Goal: Task Accomplishment & Management: Use online tool/utility

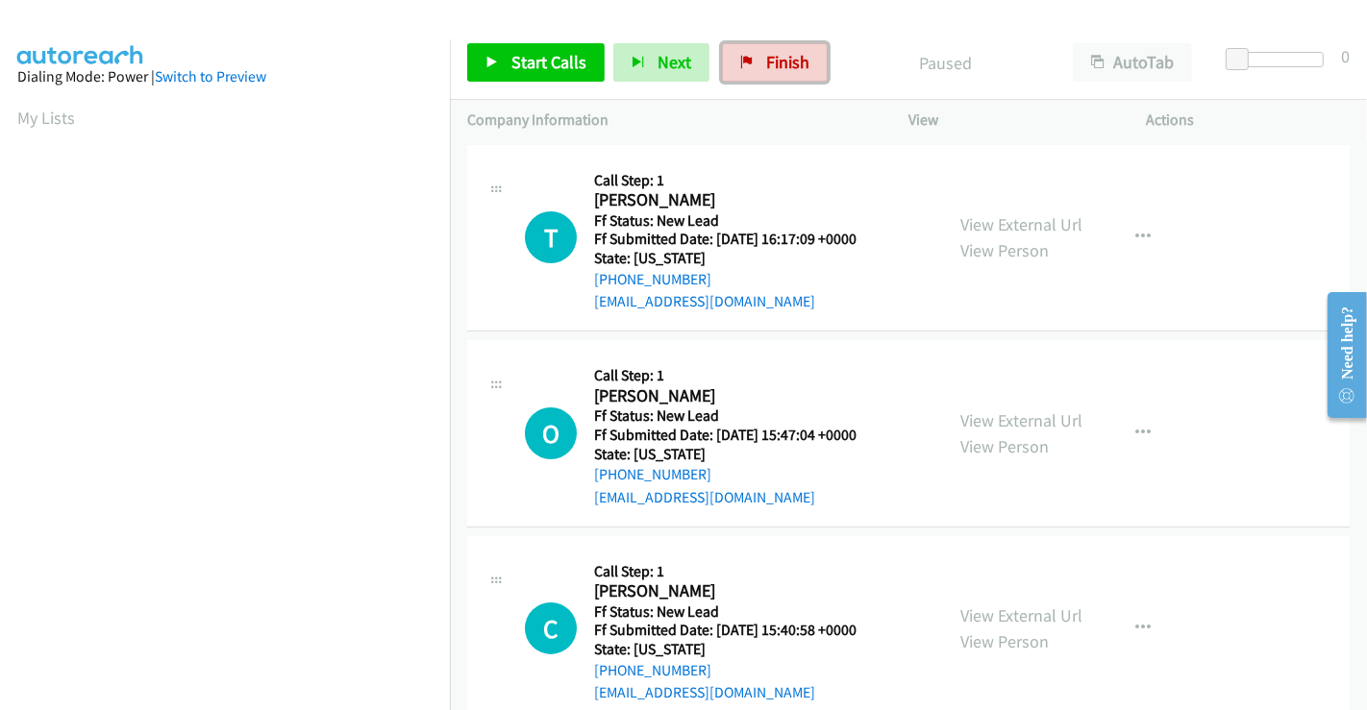
drag, startPoint x: 745, startPoint y: 80, endPoint x: 766, endPoint y: 103, distance: 31.3
click at [745, 80] on link "Finish" at bounding box center [775, 62] width 106 height 38
drag, startPoint x: 1003, startPoint y: 217, endPoint x: 1015, endPoint y: 226, distance: 15.2
click at [1003, 217] on link "View External Url" at bounding box center [1021, 224] width 122 height 22
click at [997, 422] on link "View External Url" at bounding box center [1021, 421] width 122 height 22
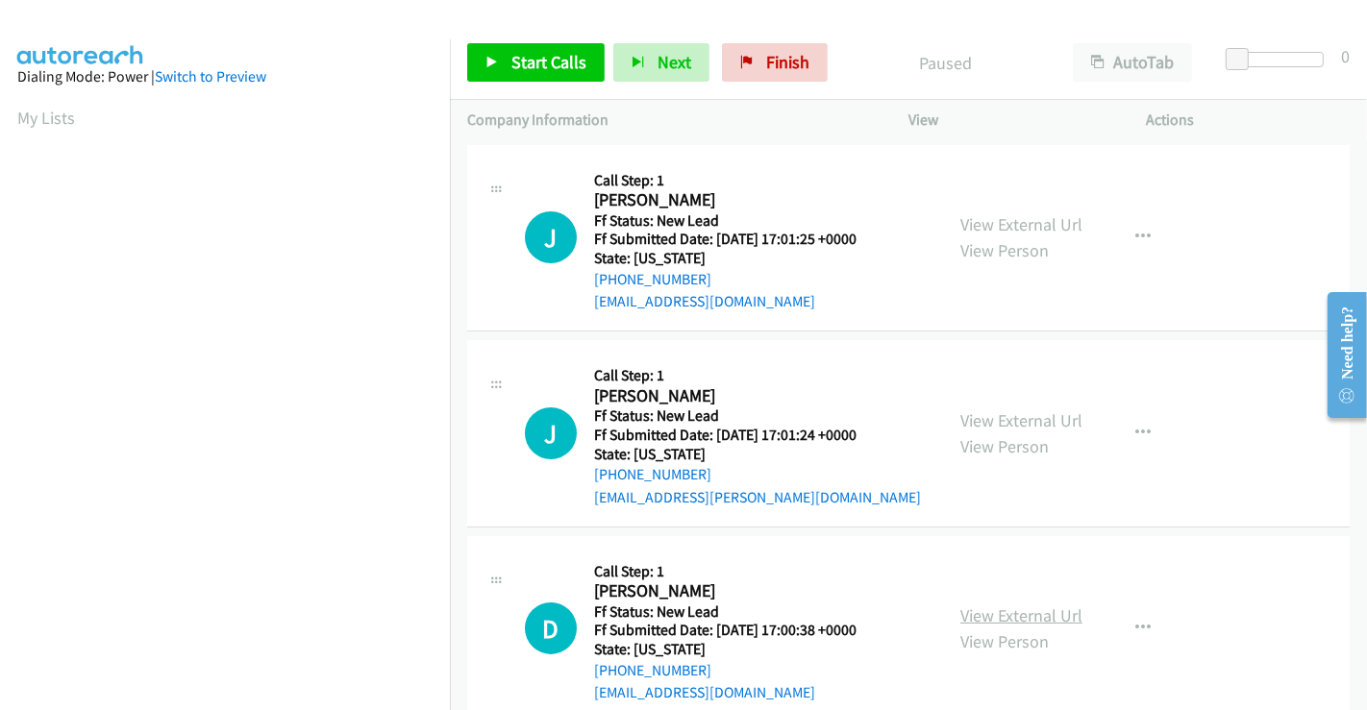
click at [1004, 617] on link "View External Url" at bounding box center [1021, 616] width 122 height 22
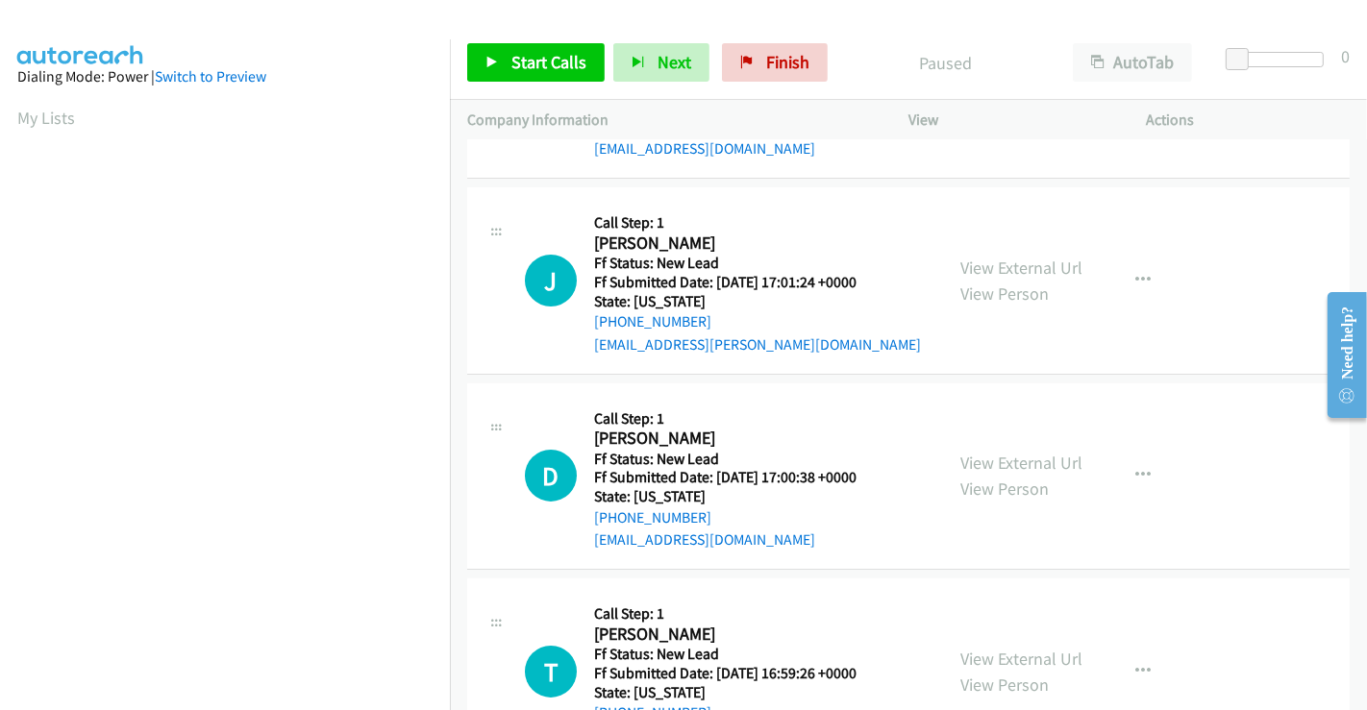
scroll to position [320, 0]
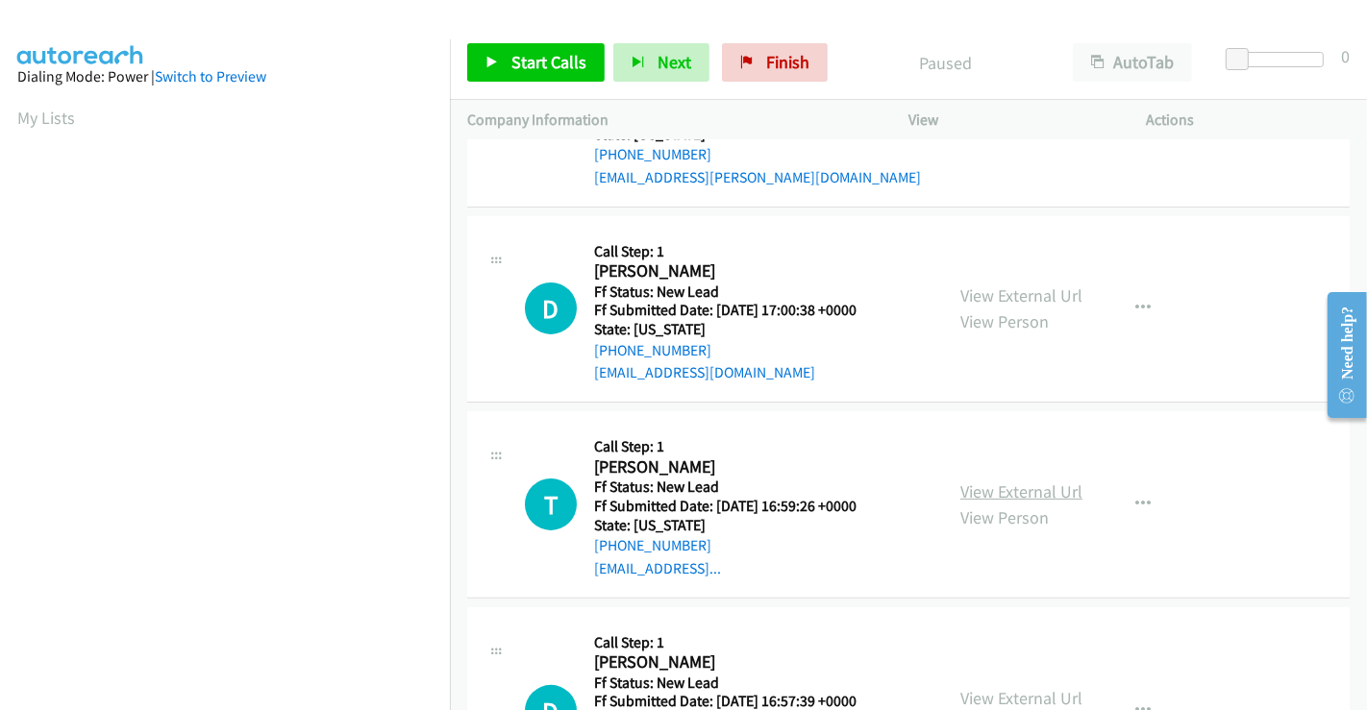
click at [1025, 489] on link "View External Url" at bounding box center [1021, 492] width 122 height 22
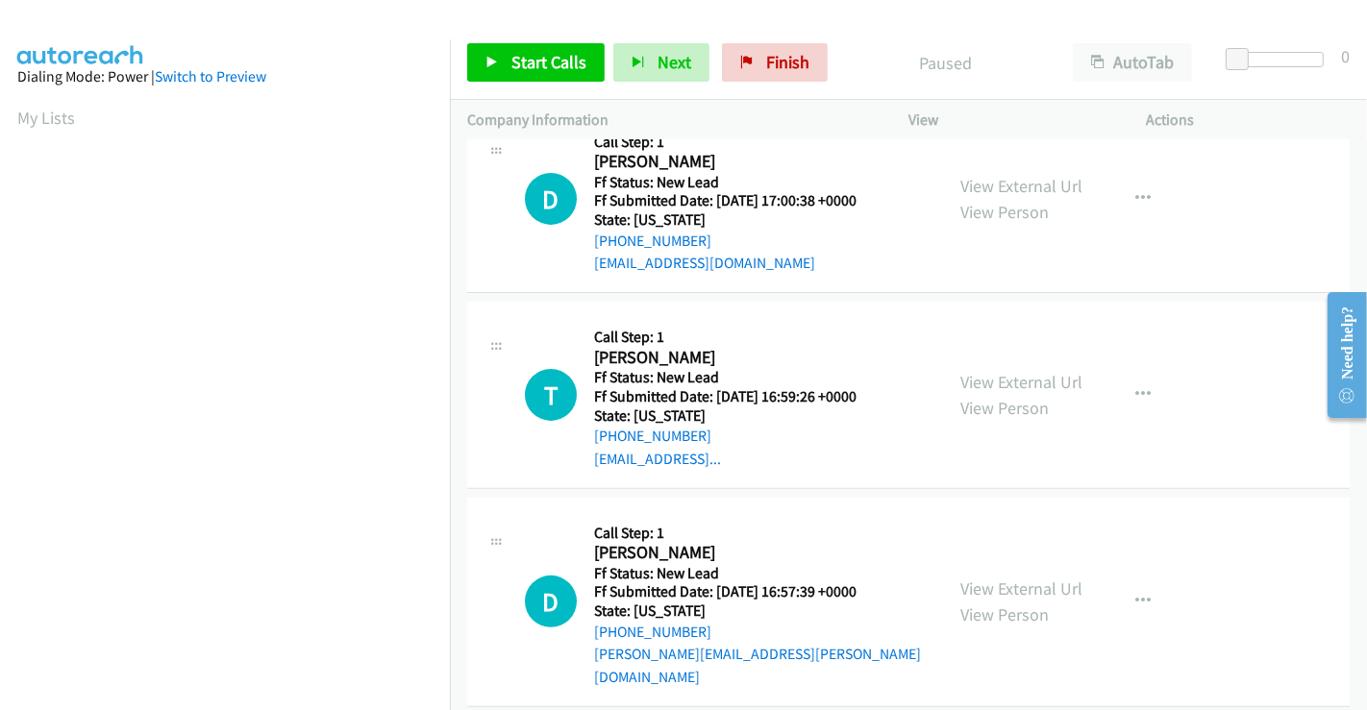
scroll to position [432, 0]
click at [1008, 576] on link "View External Url" at bounding box center [1021, 587] width 122 height 22
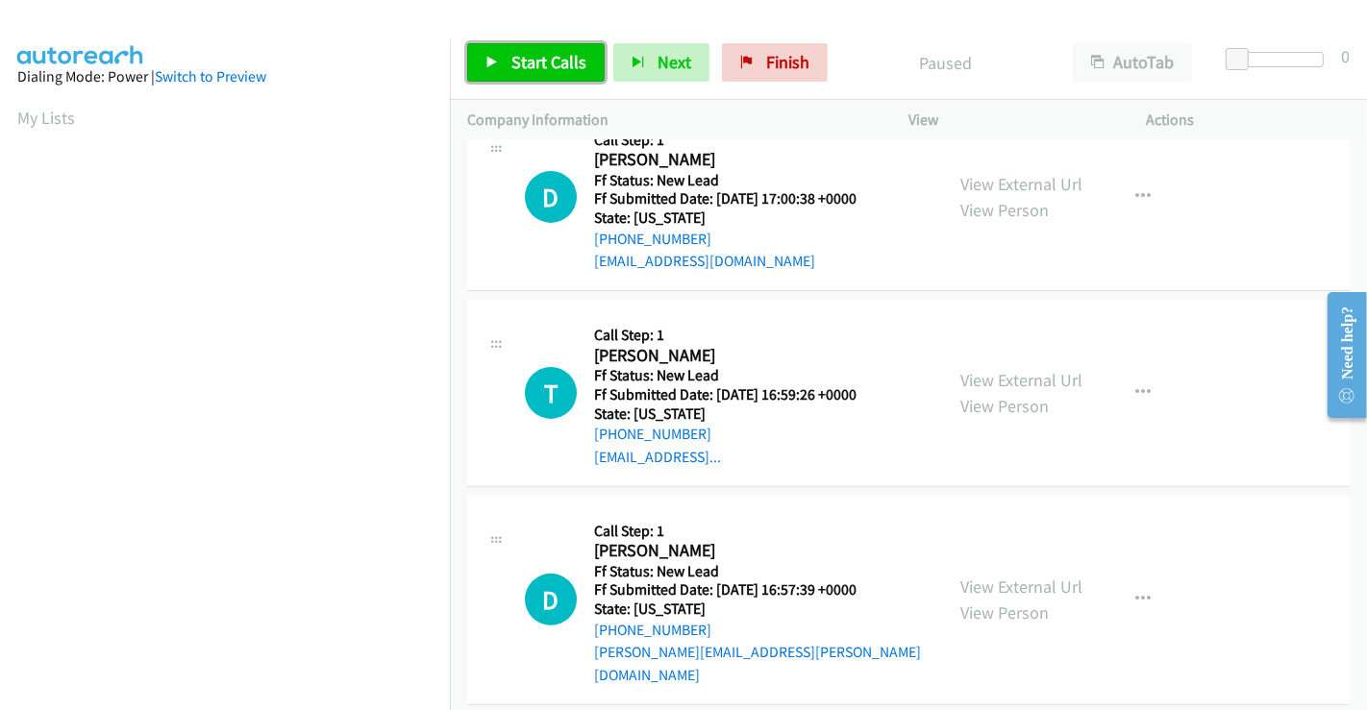
click at [507, 56] on link "Start Calls" at bounding box center [535, 62] width 137 height 38
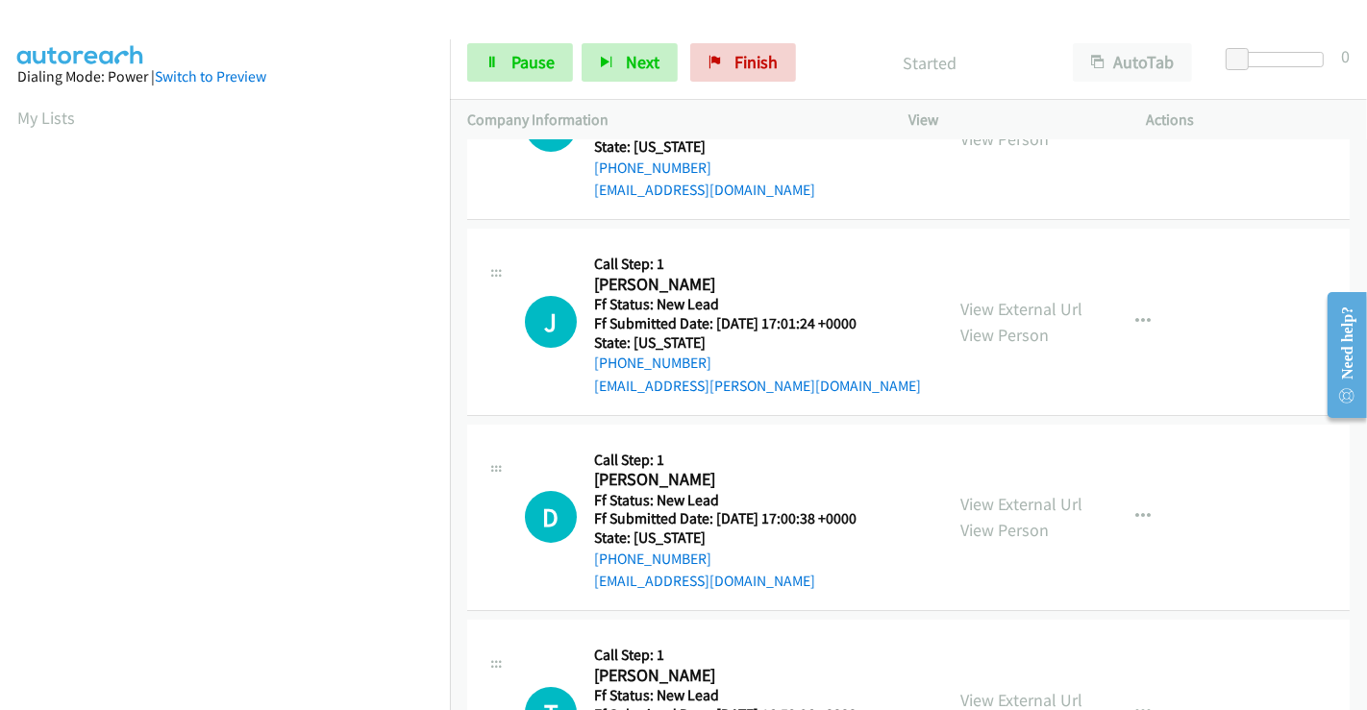
scroll to position [0, 0]
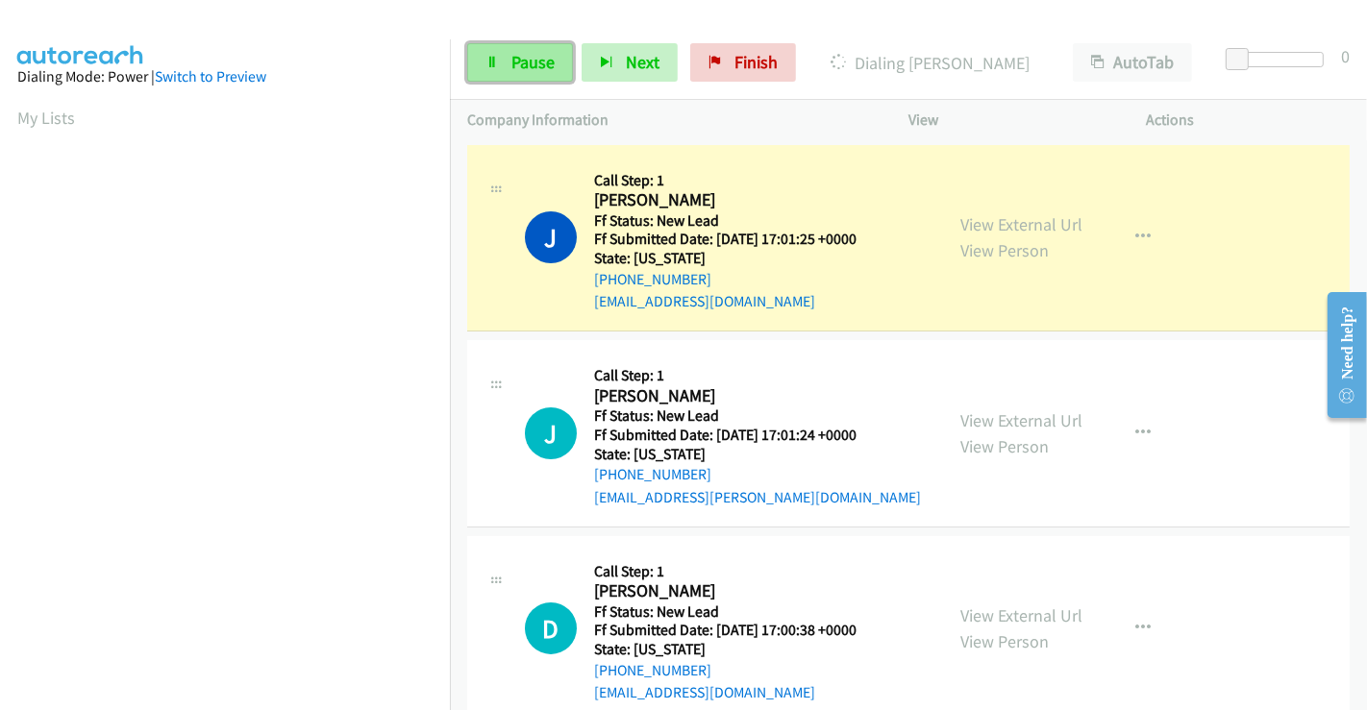
click at [520, 62] on span "Pause" at bounding box center [532, 62] width 43 height 22
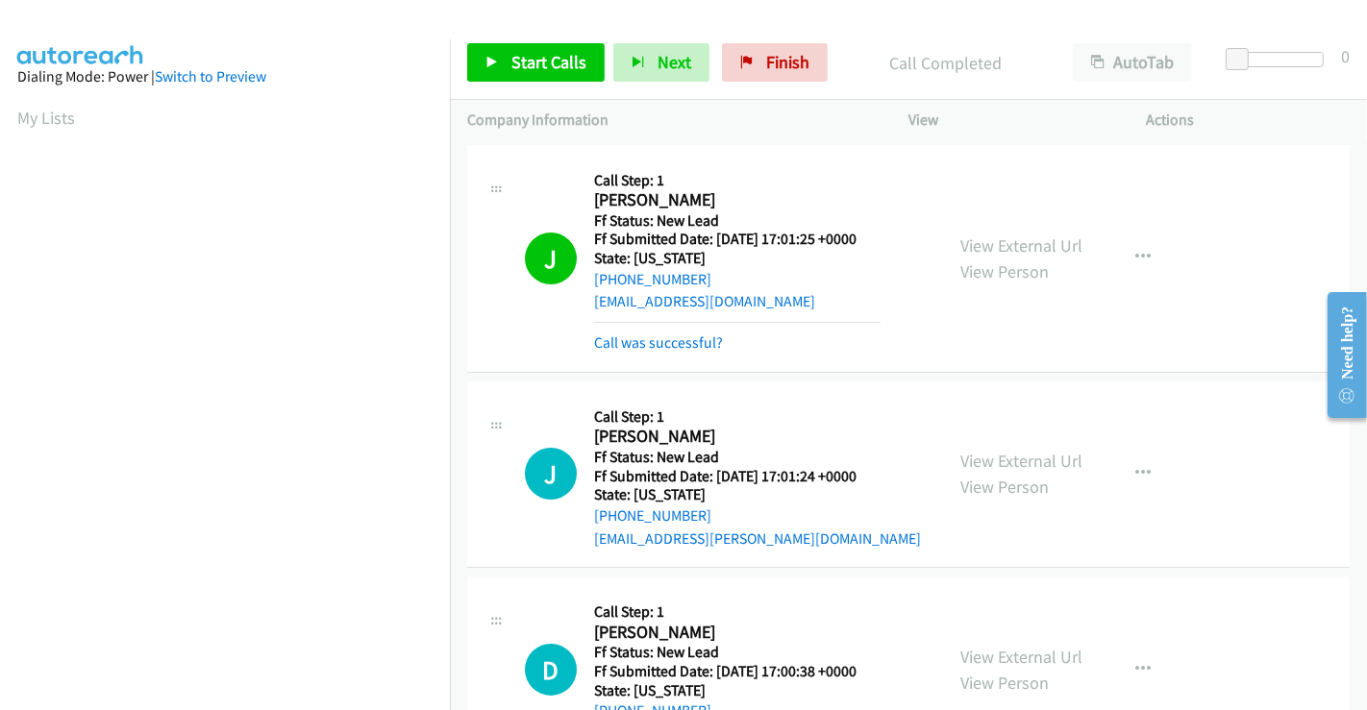
scroll to position [370, 0]
click at [514, 56] on span "Start Calls" at bounding box center [548, 62] width 75 height 22
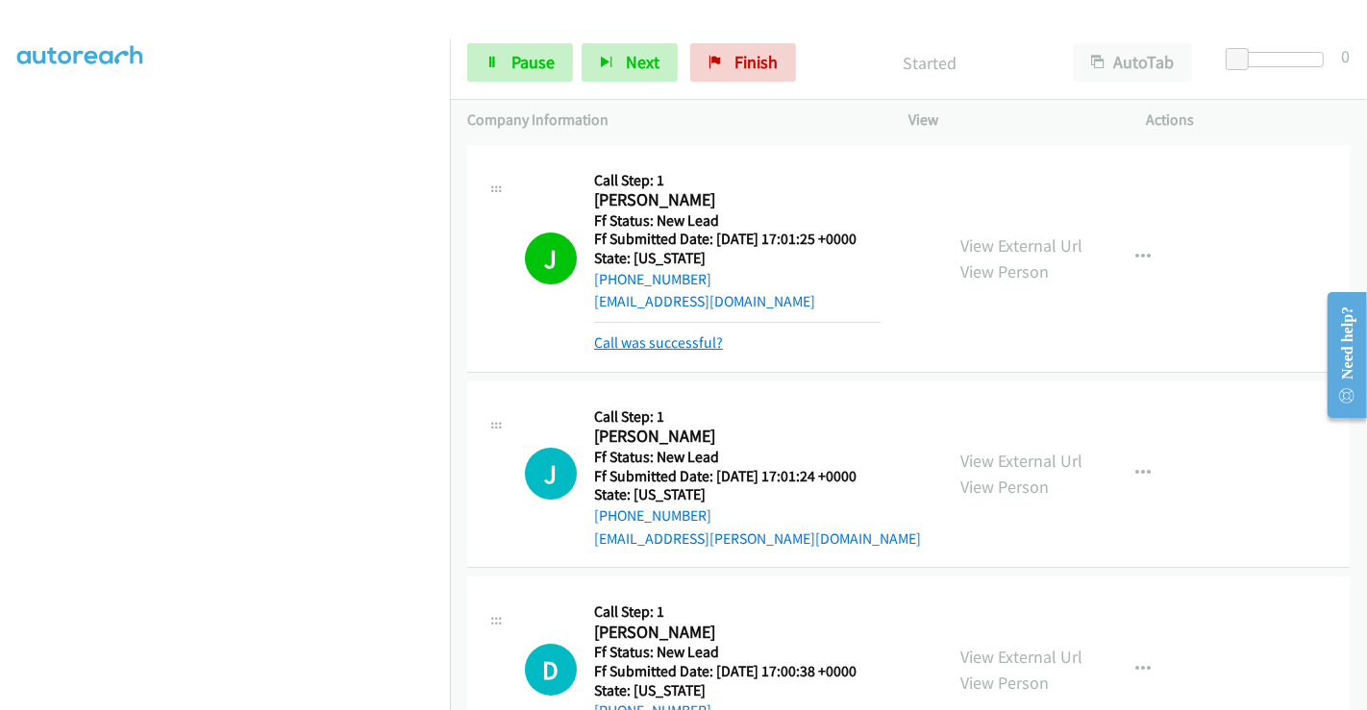
click at [682, 347] on link "Call was successful?" at bounding box center [658, 343] width 129 height 18
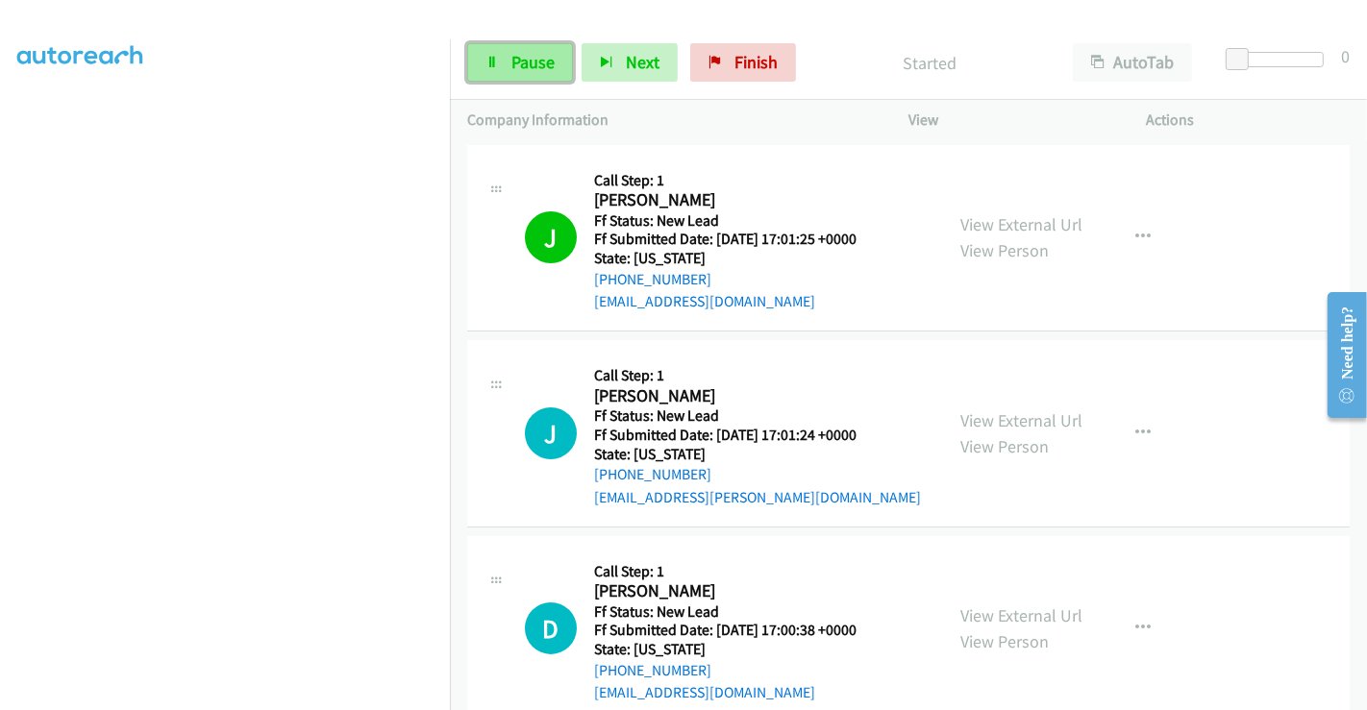
click at [511, 59] on span "Pause" at bounding box center [532, 62] width 43 height 22
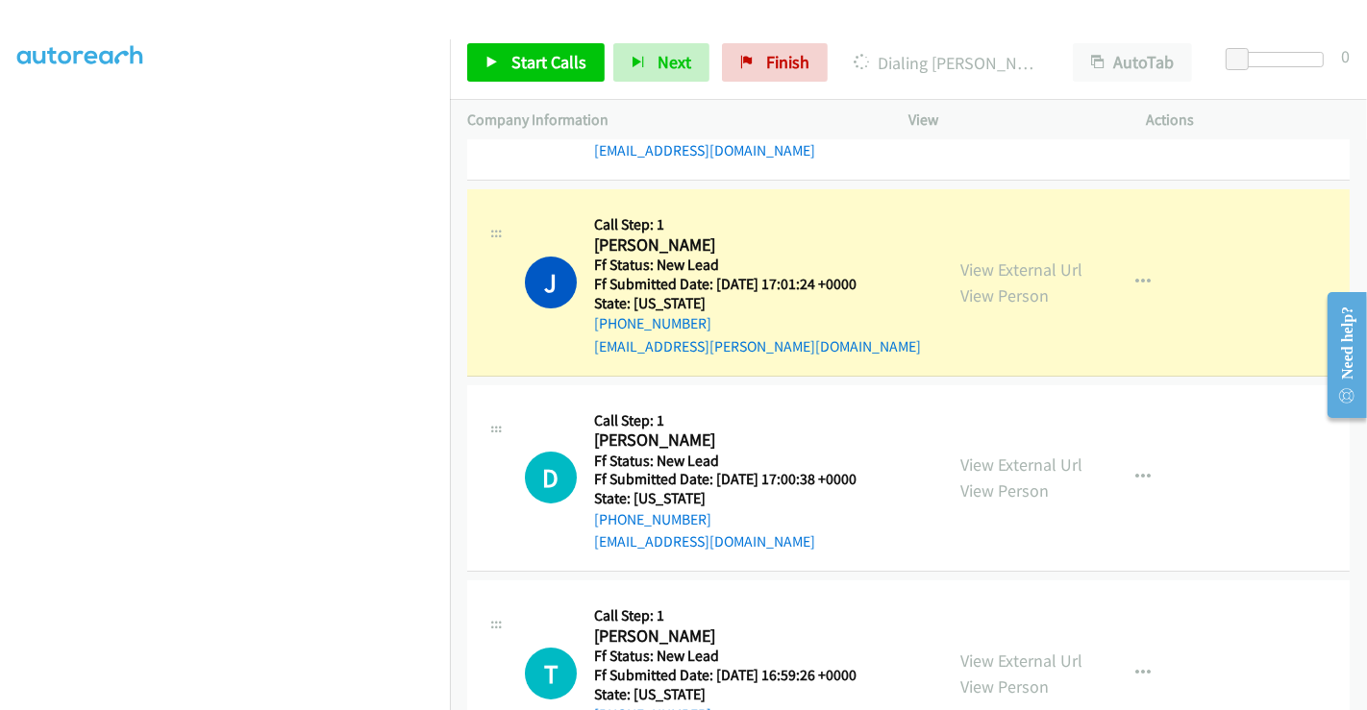
scroll to position [213, 0]
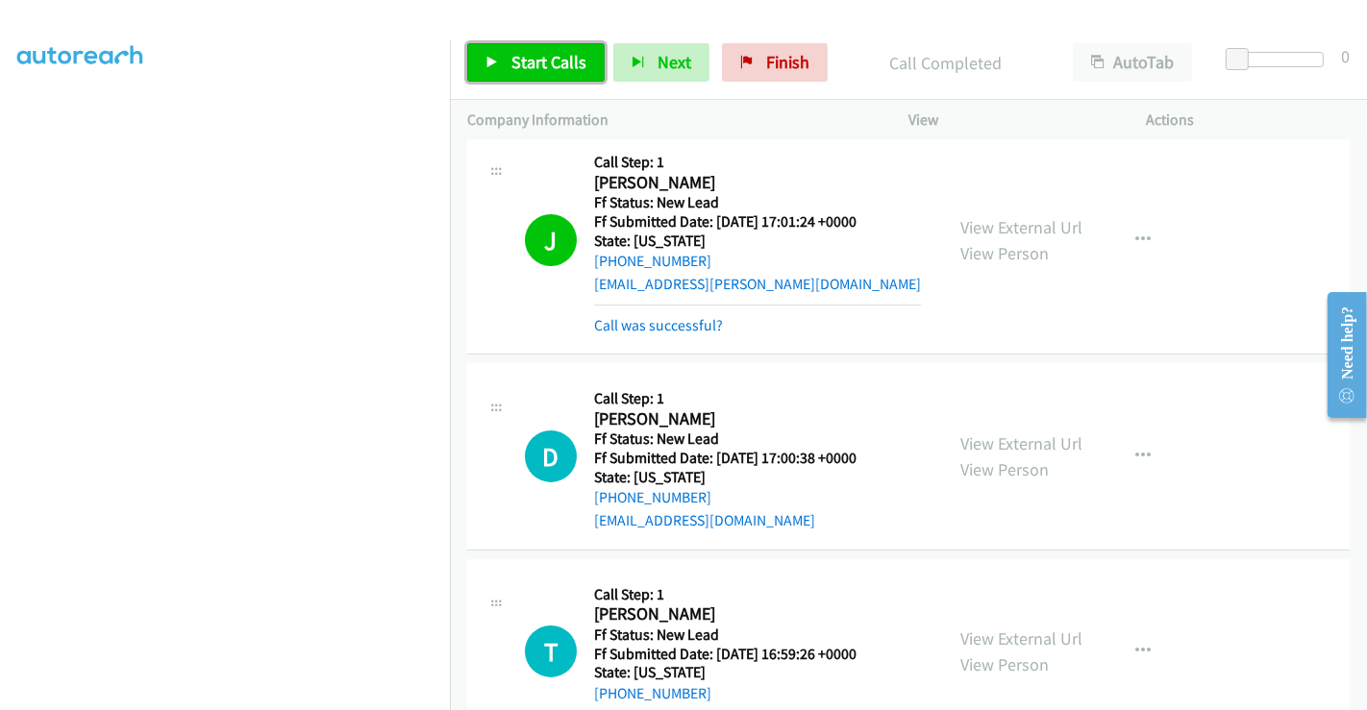
click at [543, 50] on link "Start Calls" at bounding box center [535, 62] width 137 height 38
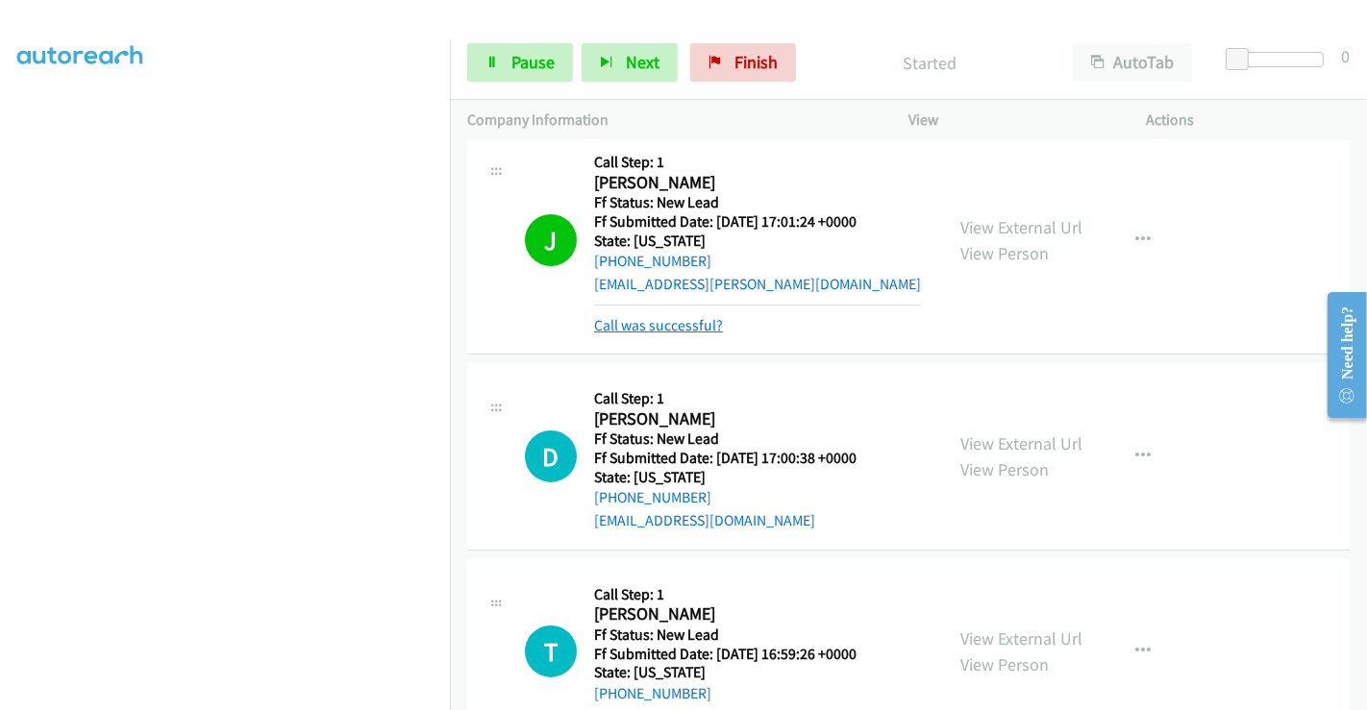
click at [675, 331] on link "Call was successful?" at bounding box center [658, 325] width 129 height 18
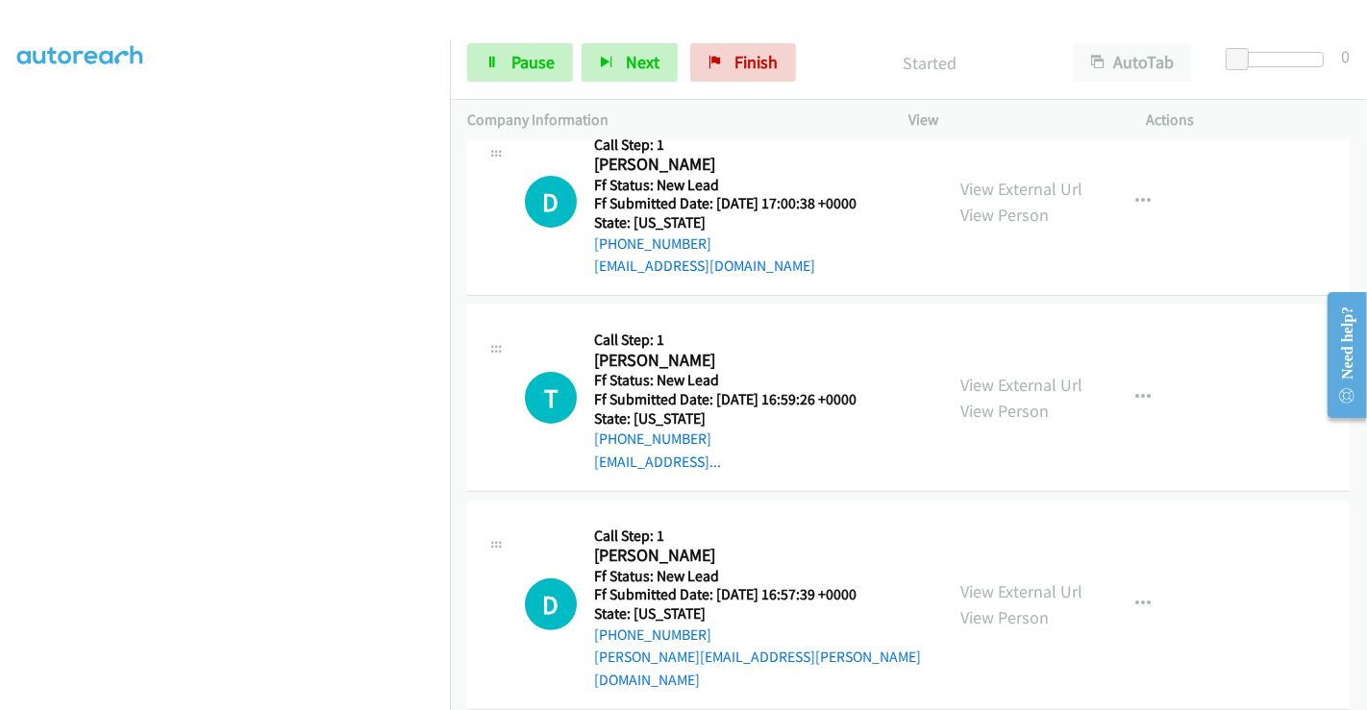
scroll to position [432, 0]
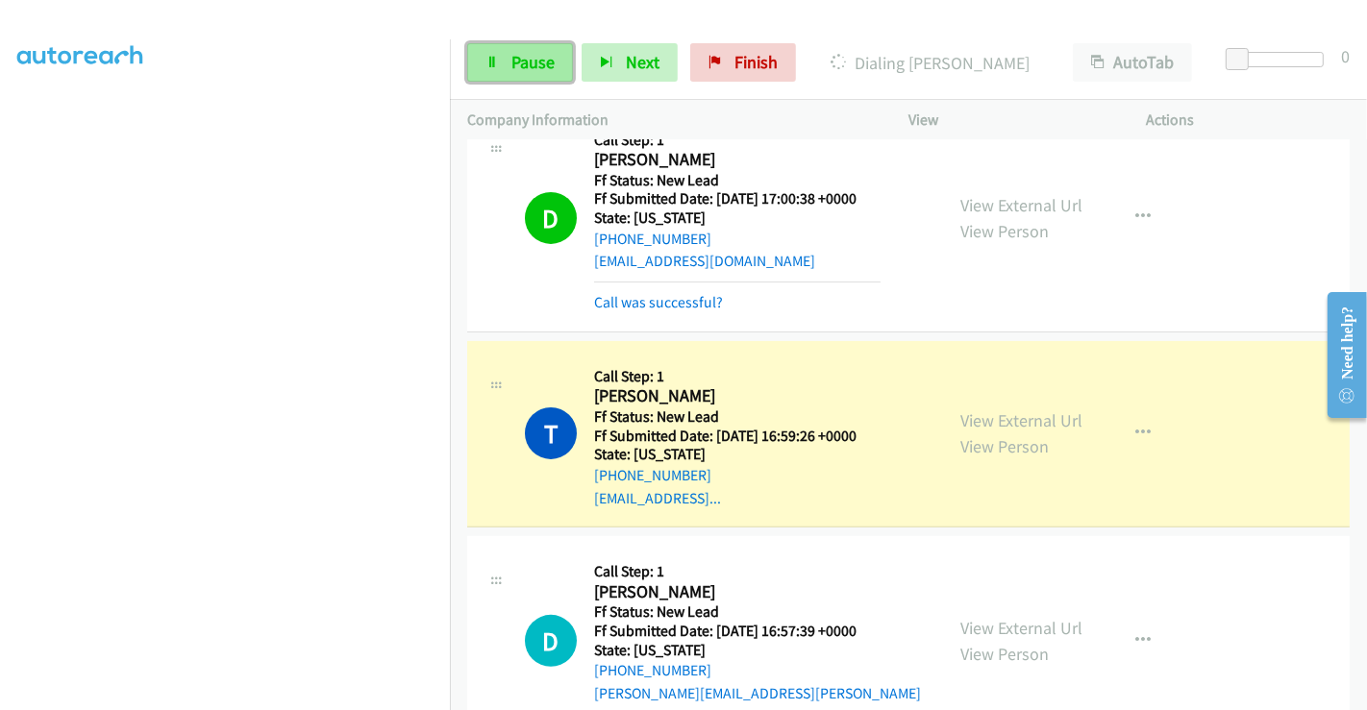
click at [513, 47] on link "Pause" at bounding box center [520, 62] width 106 height 38
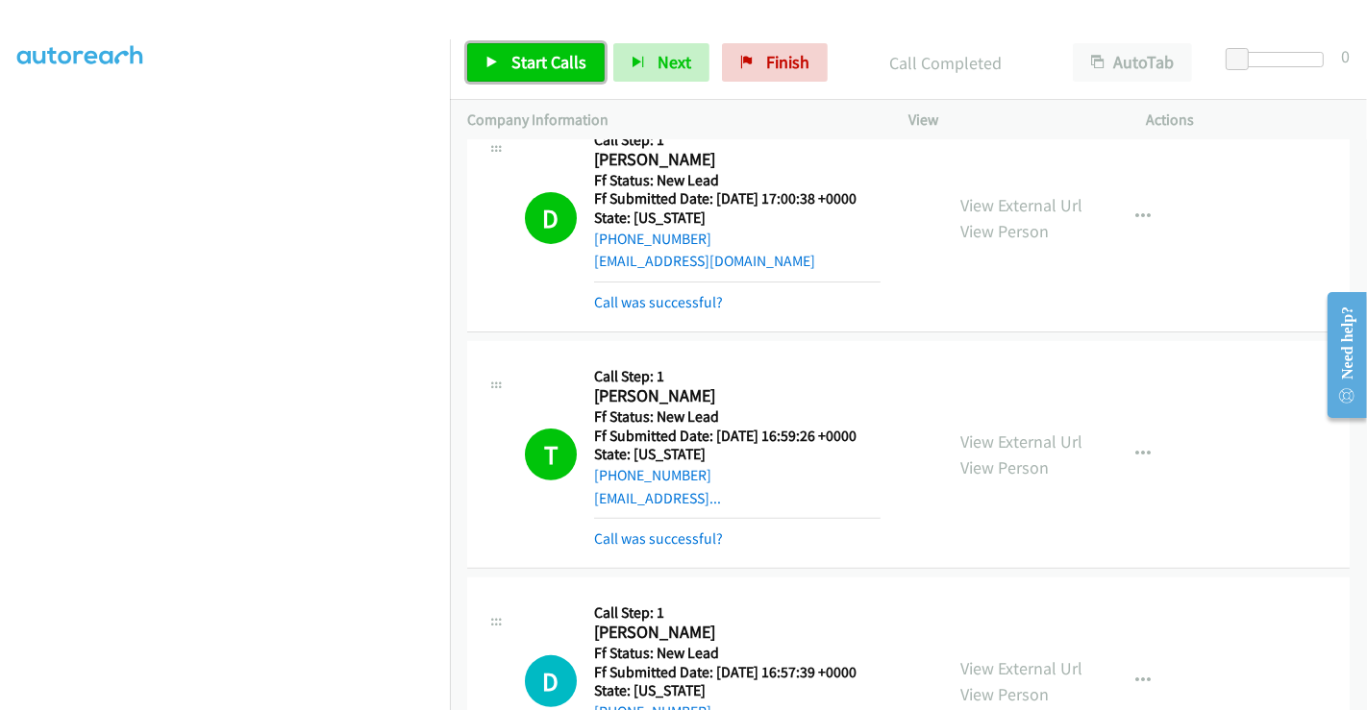
click at [568, 64] on span "Start Calls" at bounding box center [548, 62] width 75 height 22
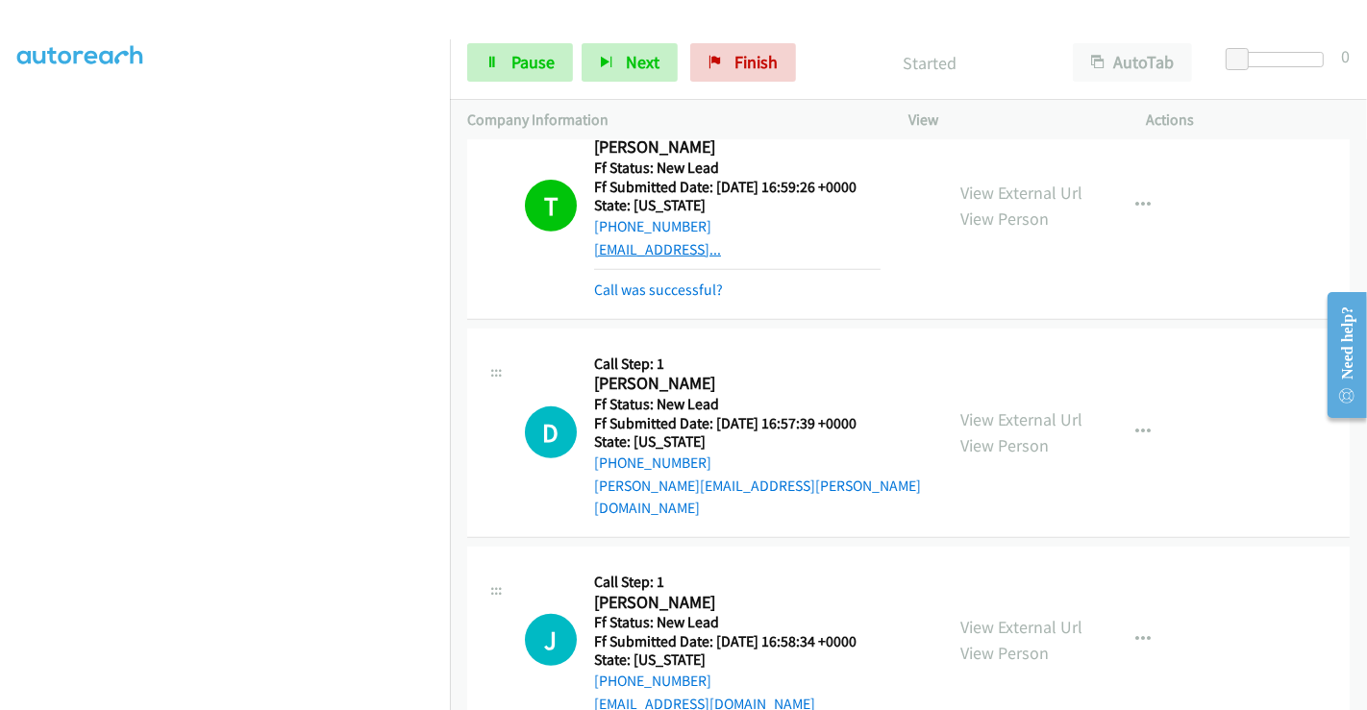
scroll to position [708, 0]
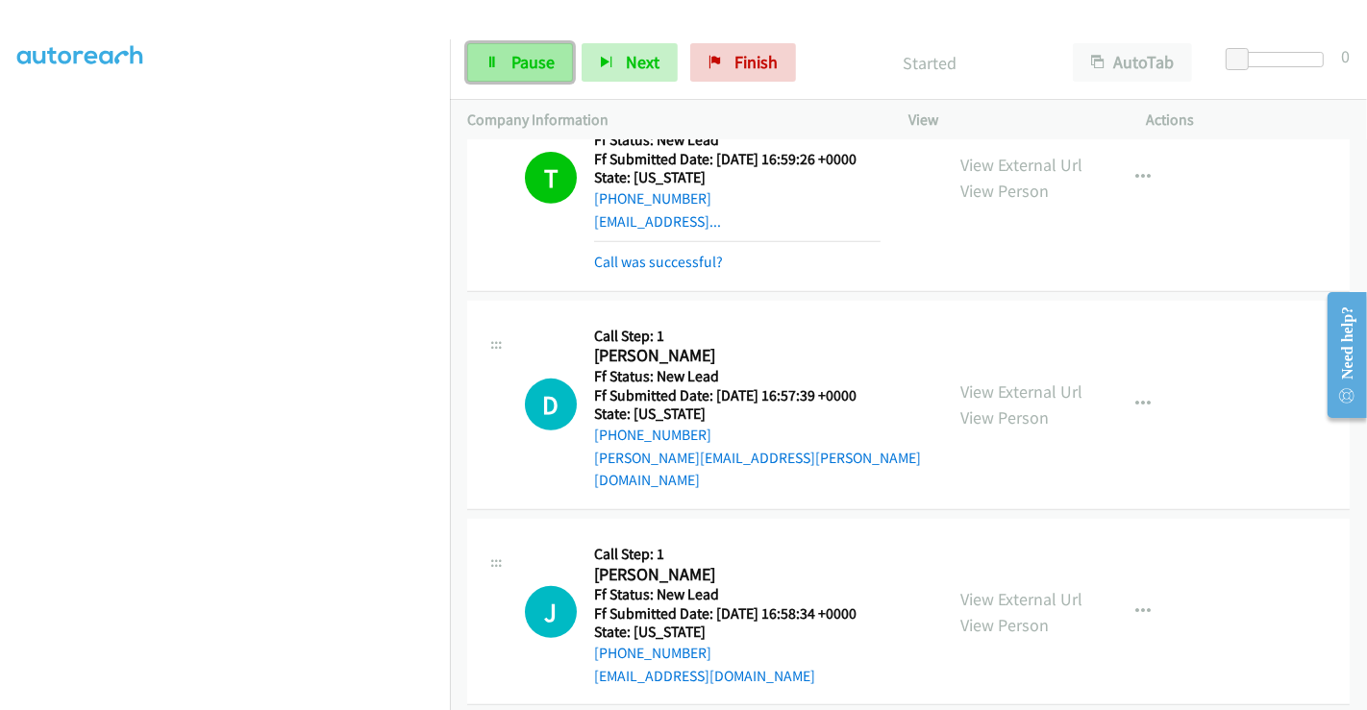
click at [521, 58] on span "Pause" at bounding box center [532, 62] width 43 height 22
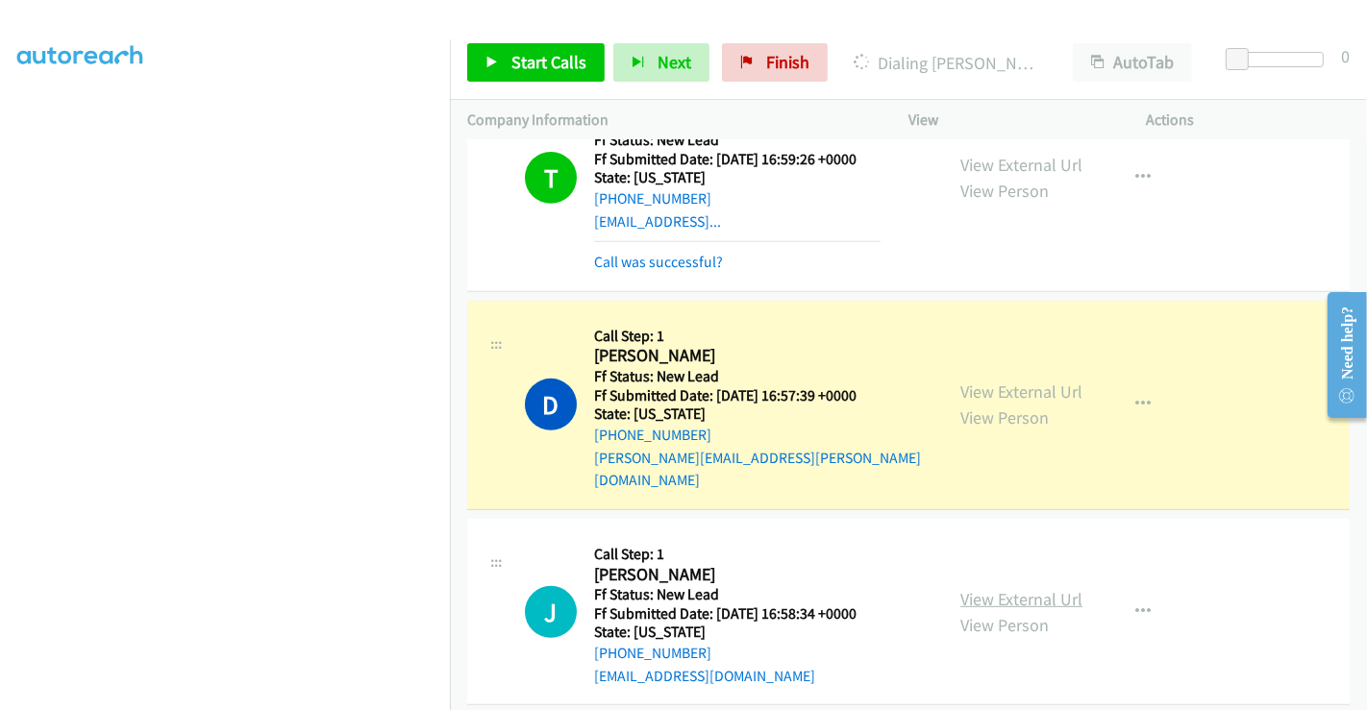
click at [998, 588] on link "View External Url" at bounding box center [1021, 599] width 122 height 22
click at [1139, 593] on button "button" at bounding box center [1143, 612] width 52 height 38
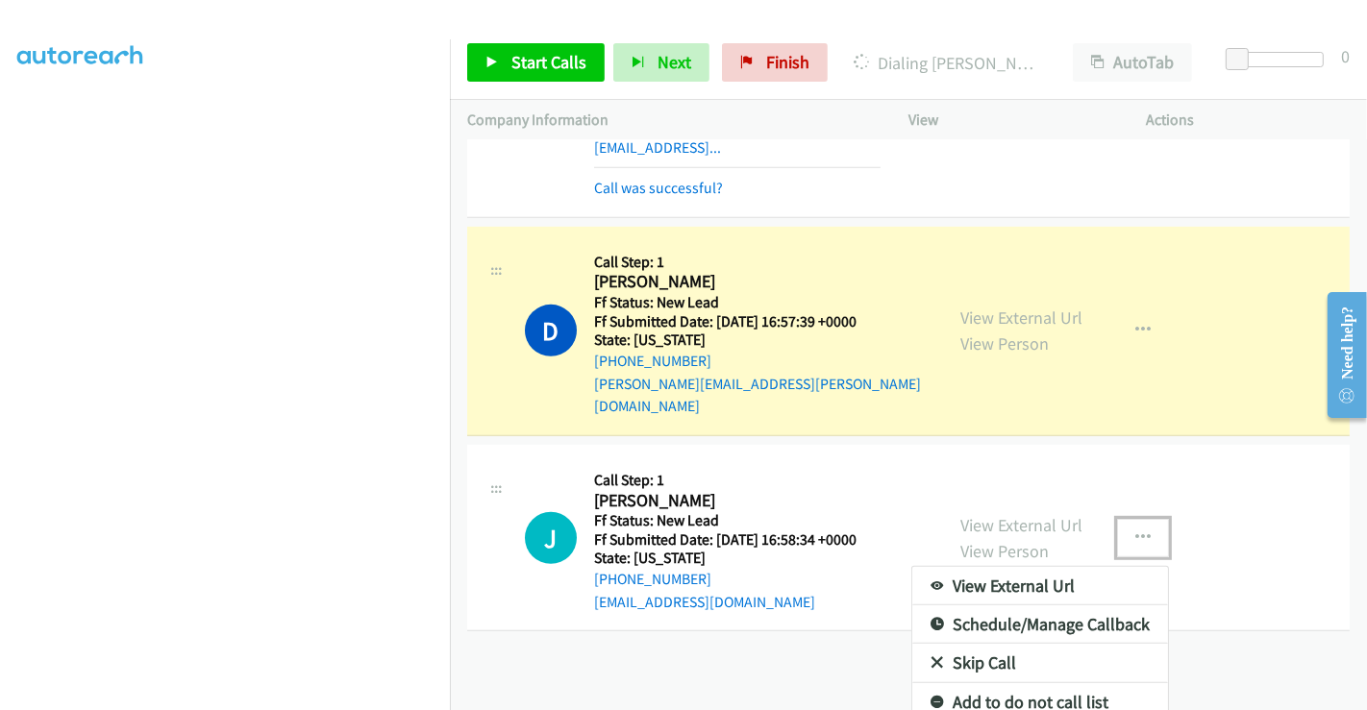
click at [984, 644] on link "Skip Call" at bounding box center [1040, 663] width 256 height 38
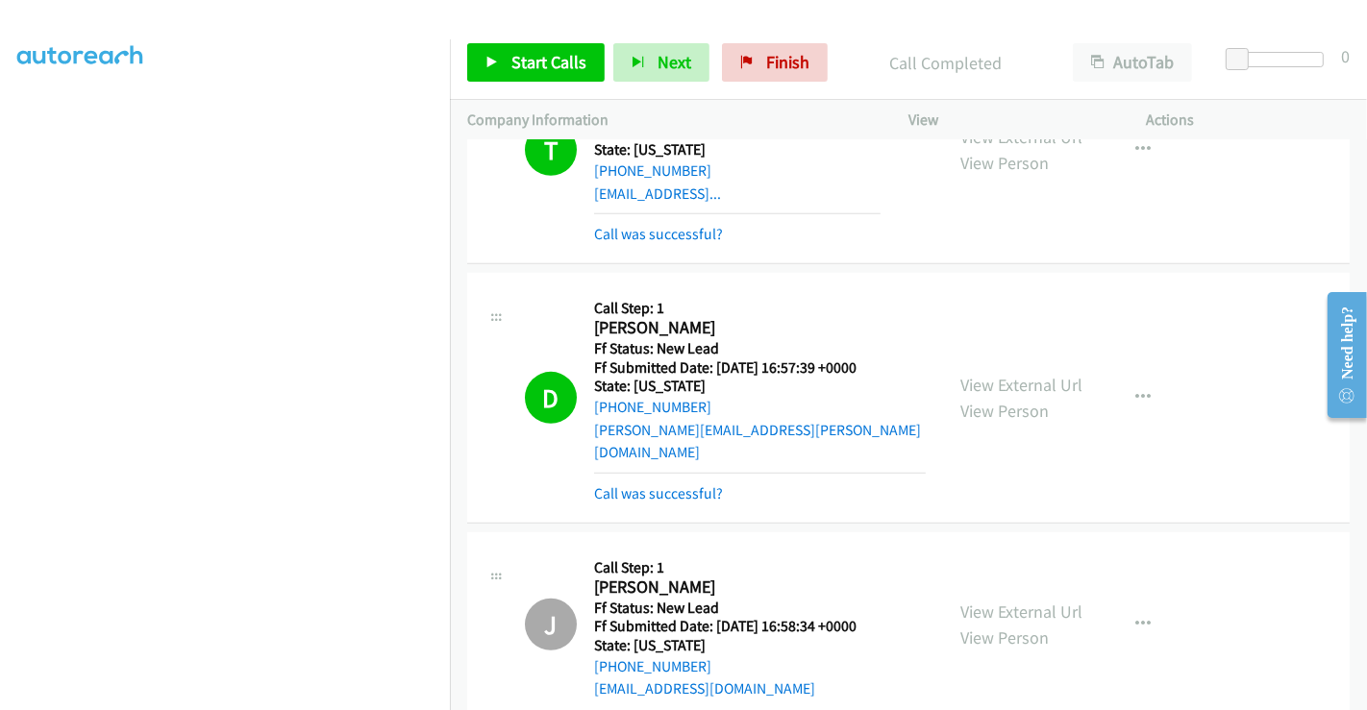
scroll to position [836, 0]
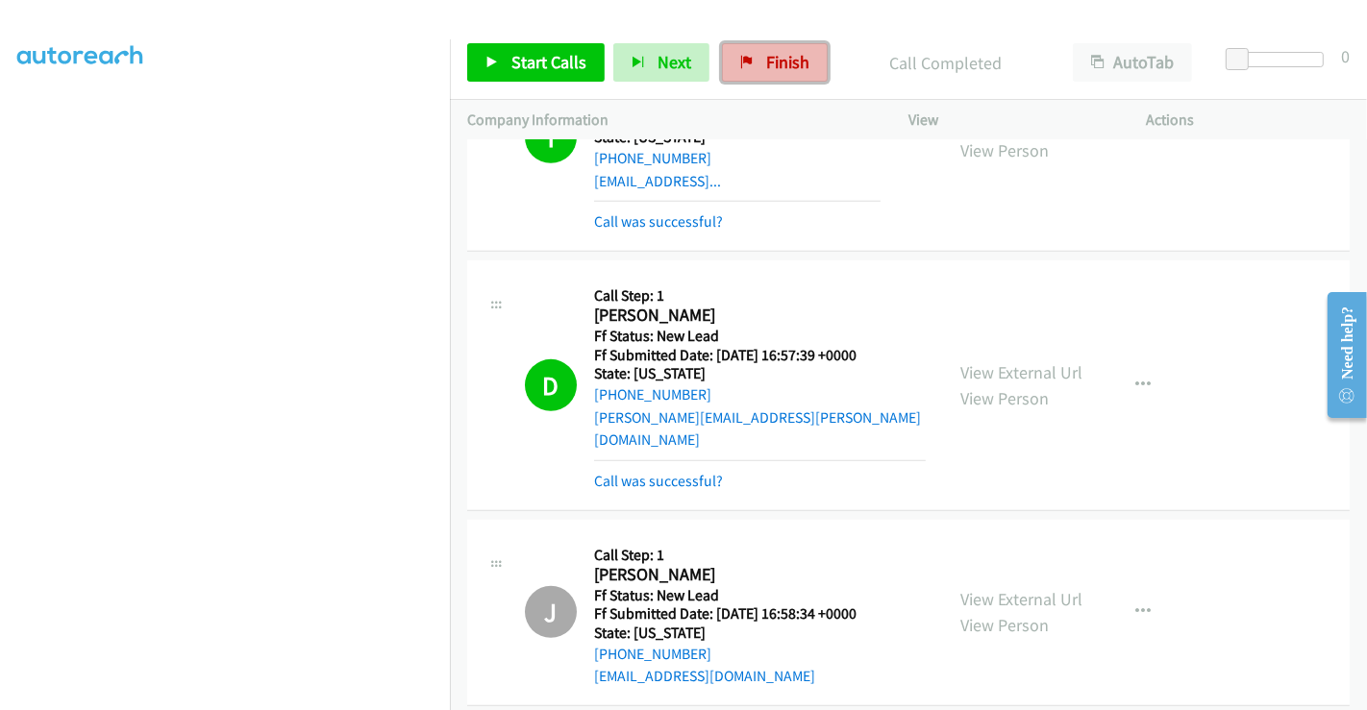
click at [767, 63] on span "Finish" at bounding box center [787, 62] width 43 height 22
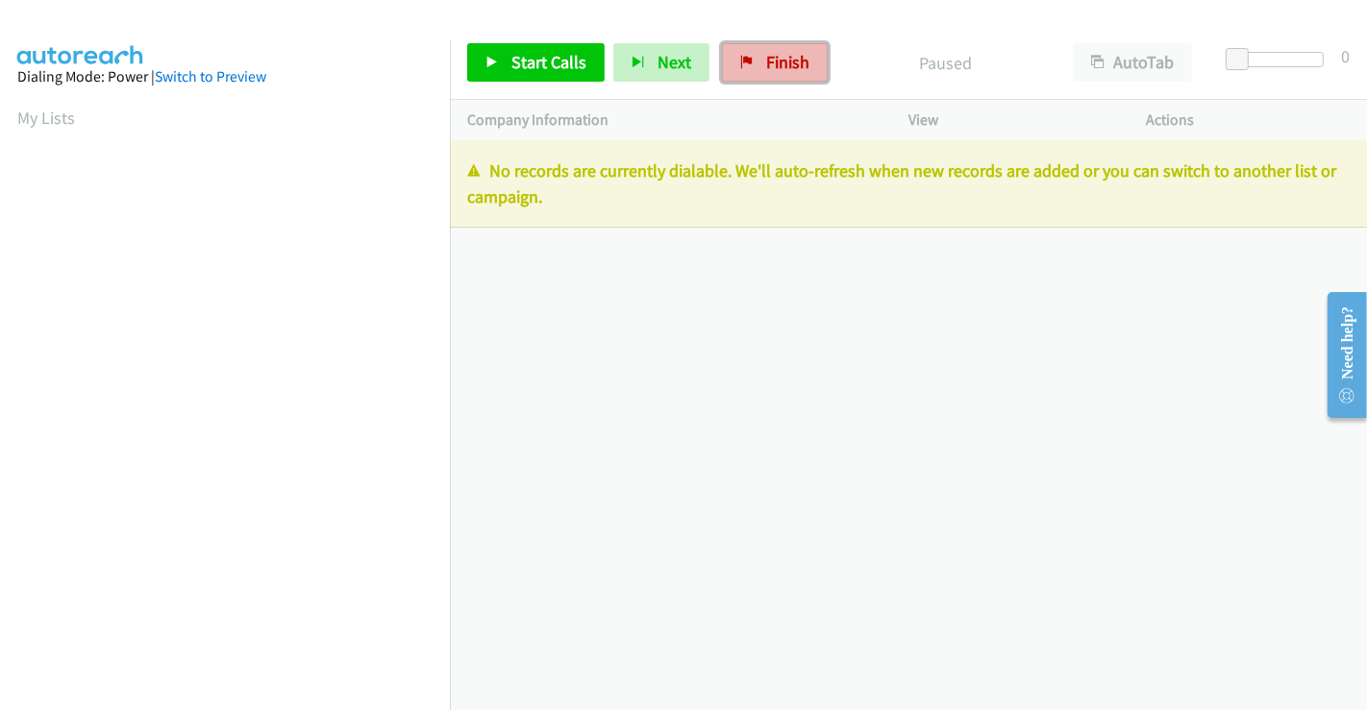
click at [766, 59] on span "Finish" at bounding box center [787, 62] width 43 height 22
drag, startPoint x: 753, startPoint y: 62, endPoint x: 783, endPoint y: 110, distance: 57.1
